Goal: Task Accomplishment & Management: Manage account settings

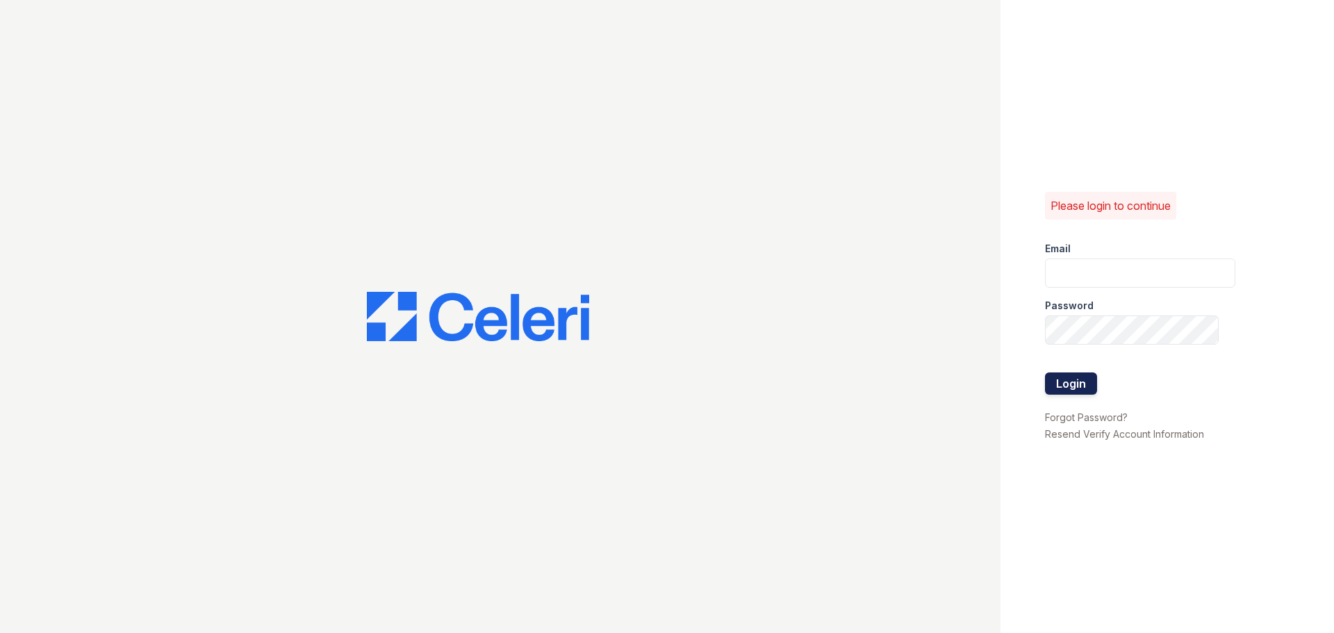
type input "rayshawnh@loganpm.com"
click at [1074, 380] on button "Login" at bounding box center [1071, 383] width 52 height 22
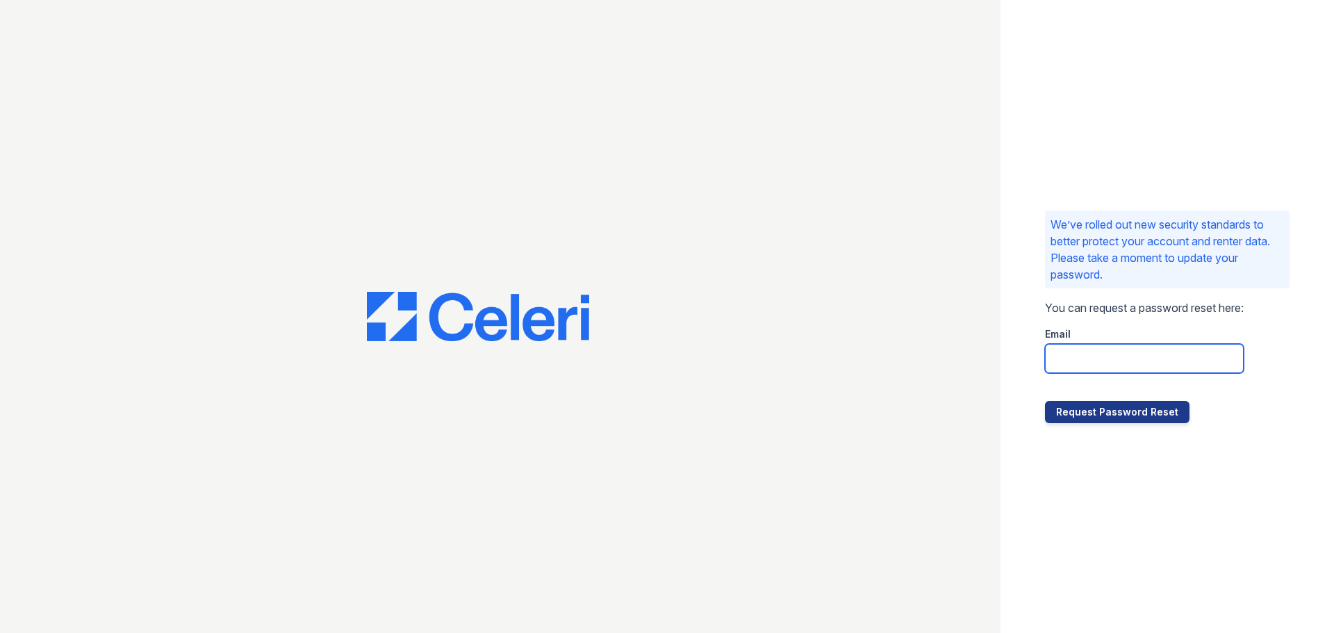
click at [1099, 360] on input "email" at bounding box center [1144, 358] width 199 height 29
click at [1126, 356] on input "email" at bounding box center [1144, 358] width 199 height 29
click at [1160, 359] on input "ednar@loganpm" at bounding box center [1144, 358] width 199 height 29
type input "ednar@loganpm.com"
click at [1045, 401] on button "Request Password Reset" at bounding box center [1117, 412] width 145 height 22
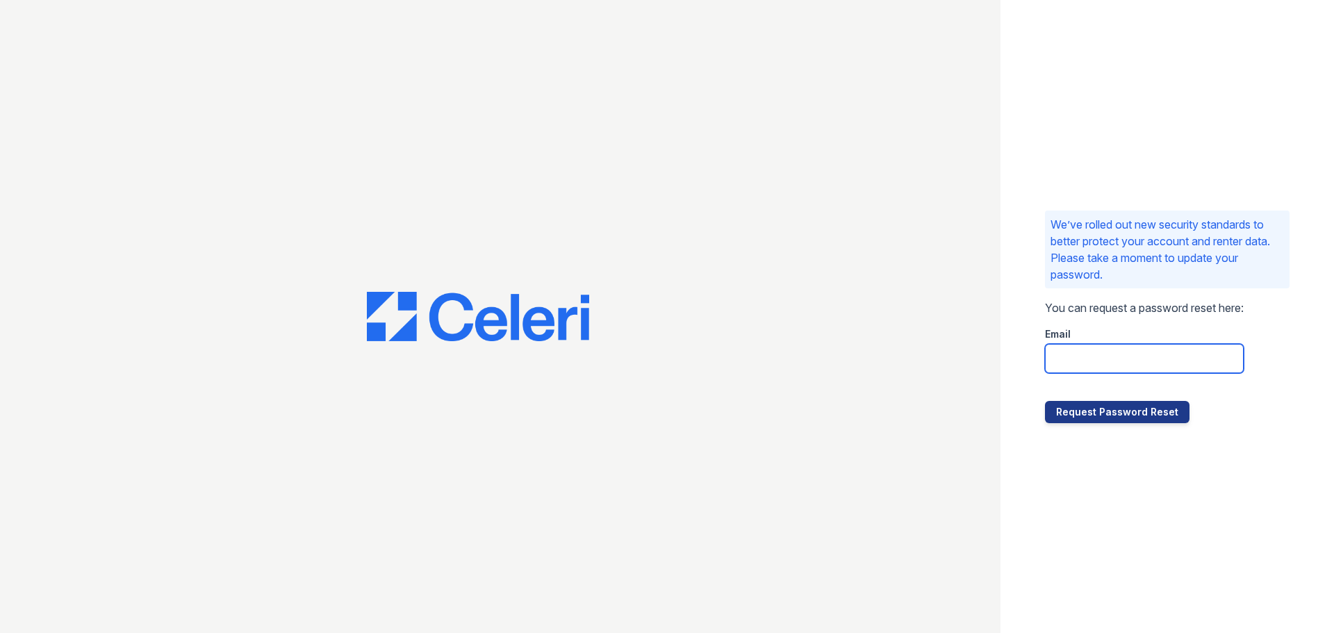
click at [1162, 356] on input "email" at bounding box center [1144, 358] width 199 height 29
type input "ednar@loganpm.com"
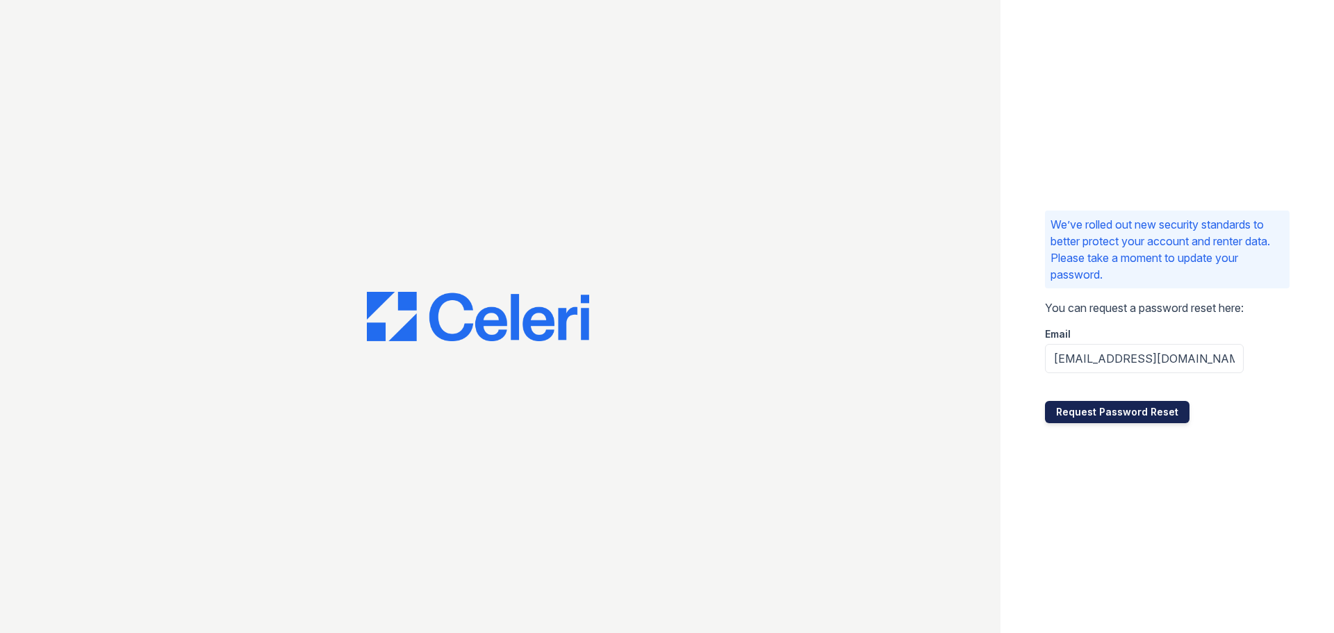
click at [1123, 411] on button "Request Password Reset" at bounding box center [1117, 412] width 145 height 22
